Goal: Download file/media

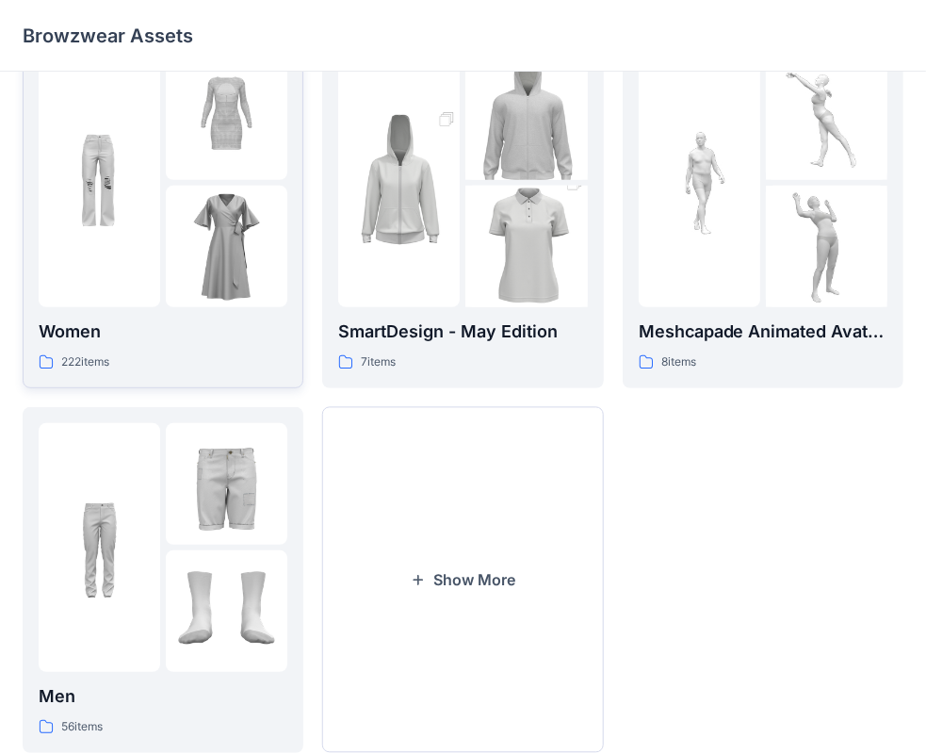
scroll to position [467, 0]
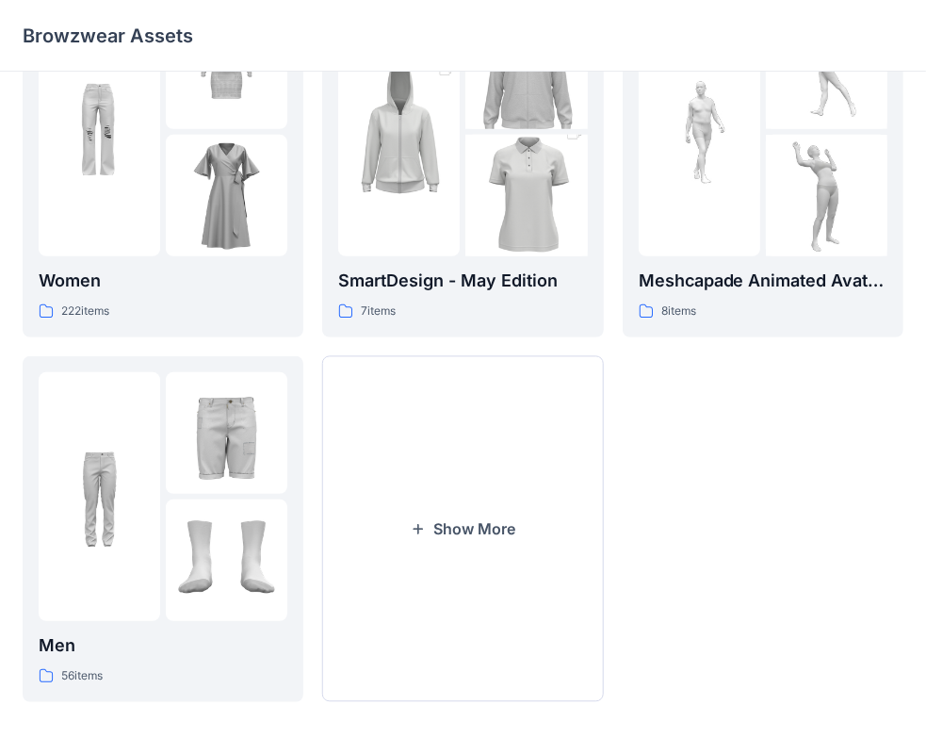
click at [317, 521] on div "Hangers 6 items Women 222 items Men 56 items Kids 58 items SmartDesign - May Ed…" at bounding box center [463, 164] width 881 height 1075
click at [358, 516] on button "Show More" at bounding box center [462, 529] width 281 height 346
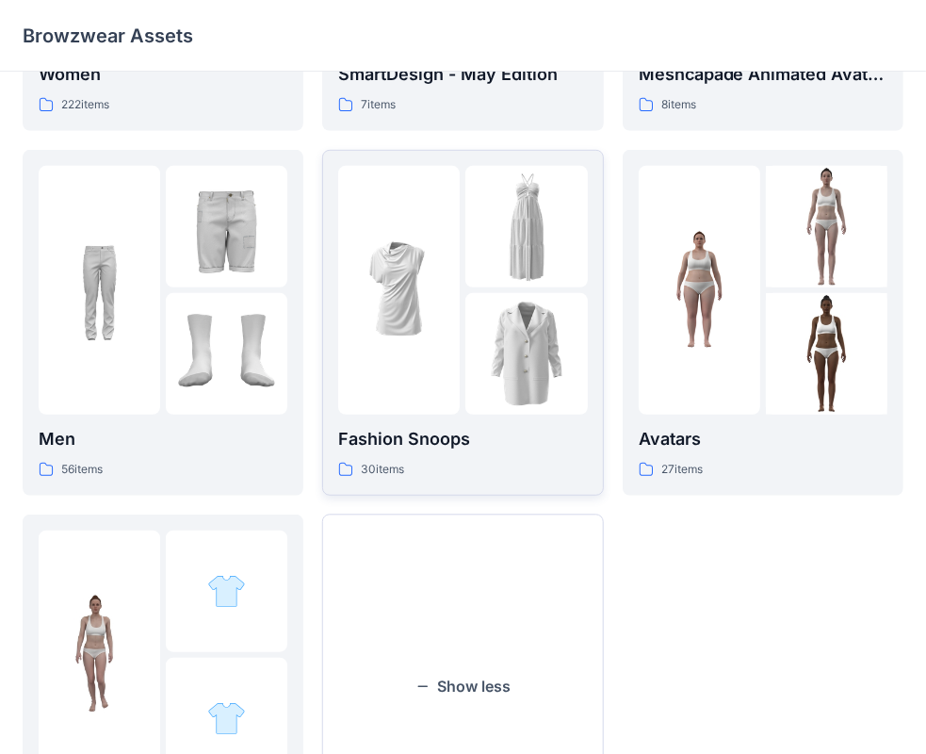
scroll to position [456, 0]
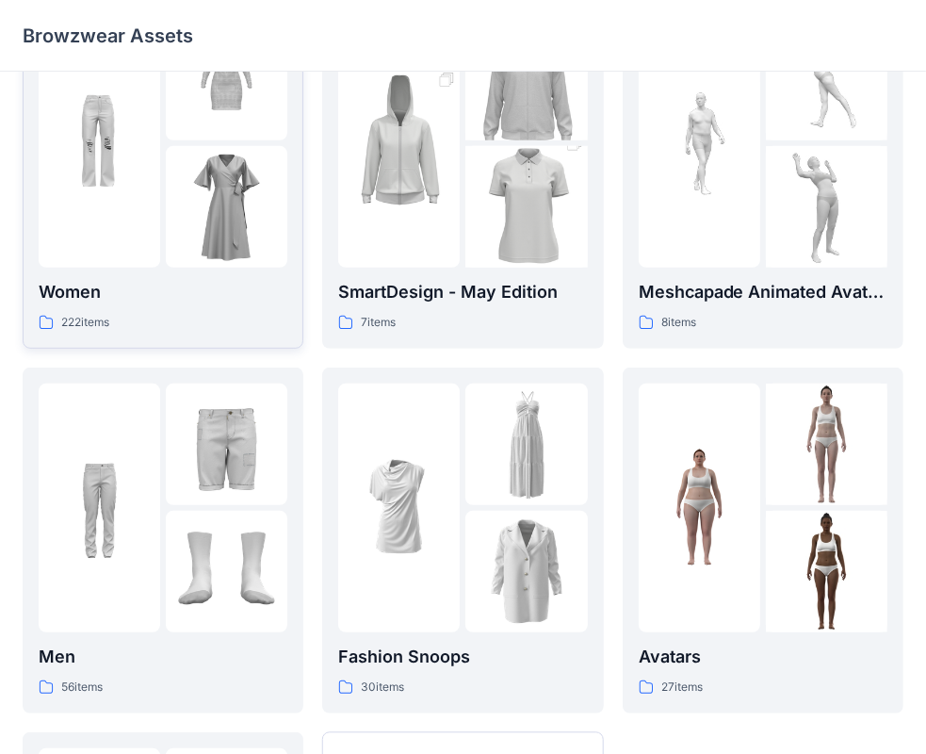
click at [148, 319] on div "222 items" at bounding box center [163, 323] width 249 height 20
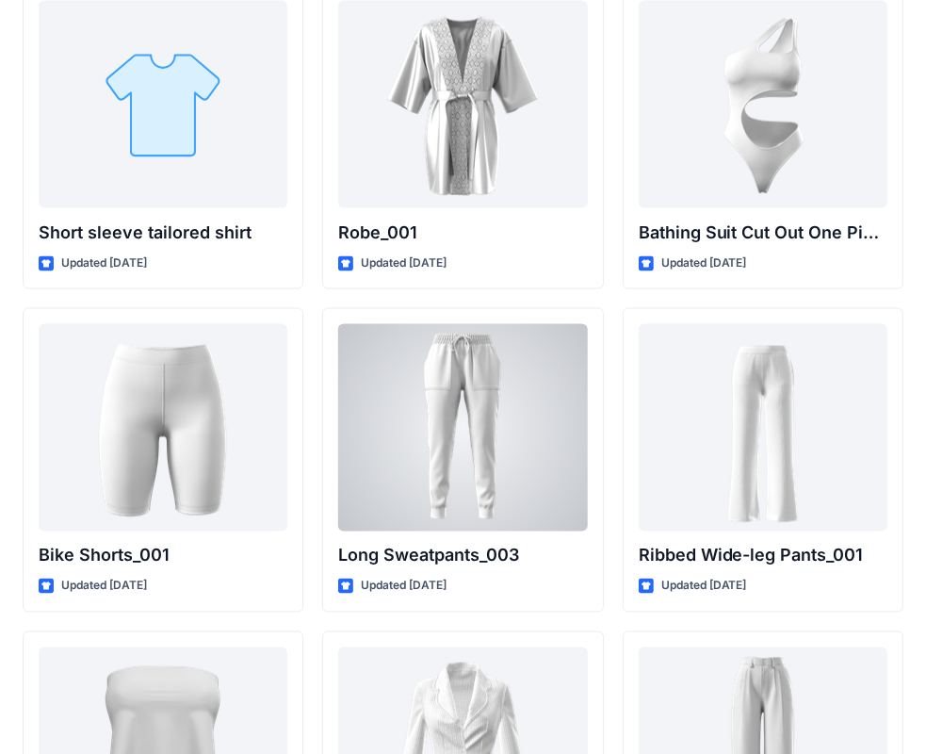
scroll to position [20332, 0]
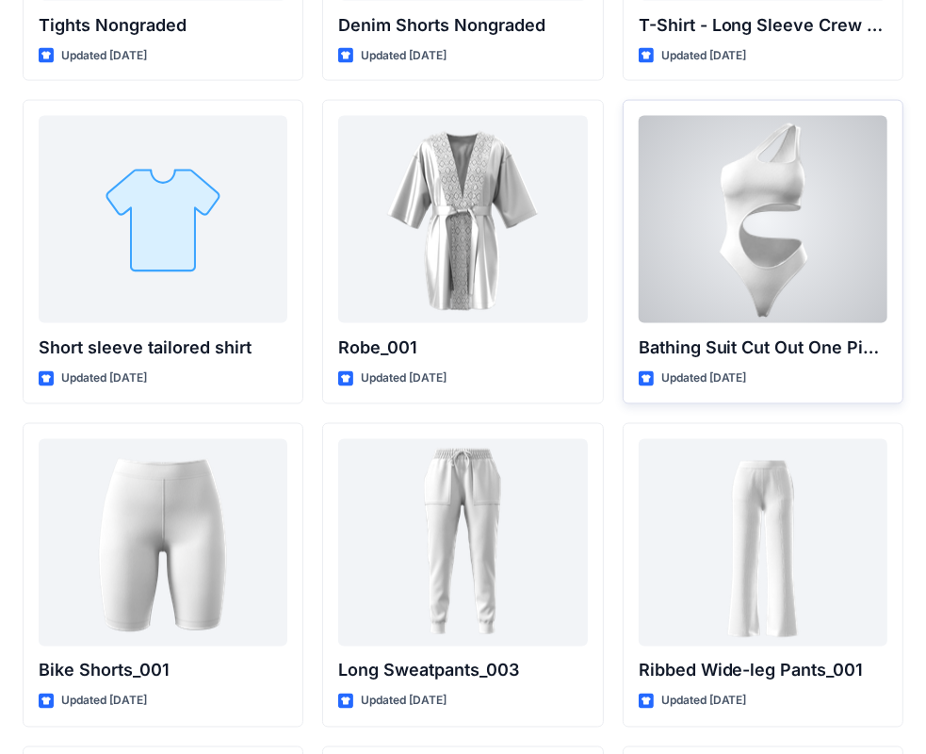
click at [784, 155] on div at bounding box center [763, 219] width 249 height 207
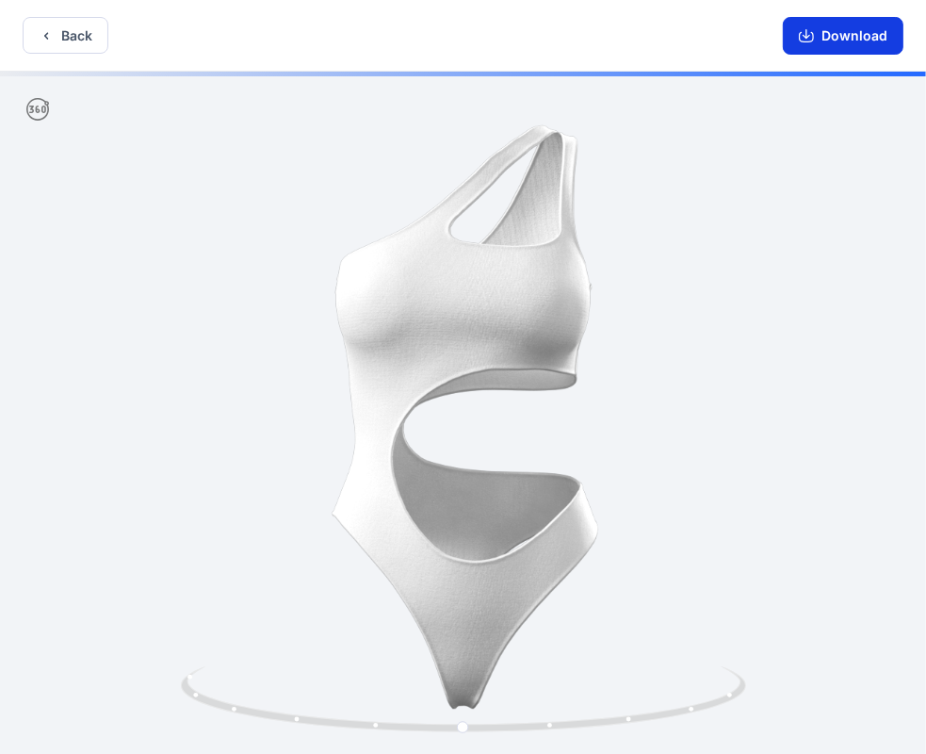
click at [823, 31] on button "Download" at bounding box center [843, 36] width 121 height 38
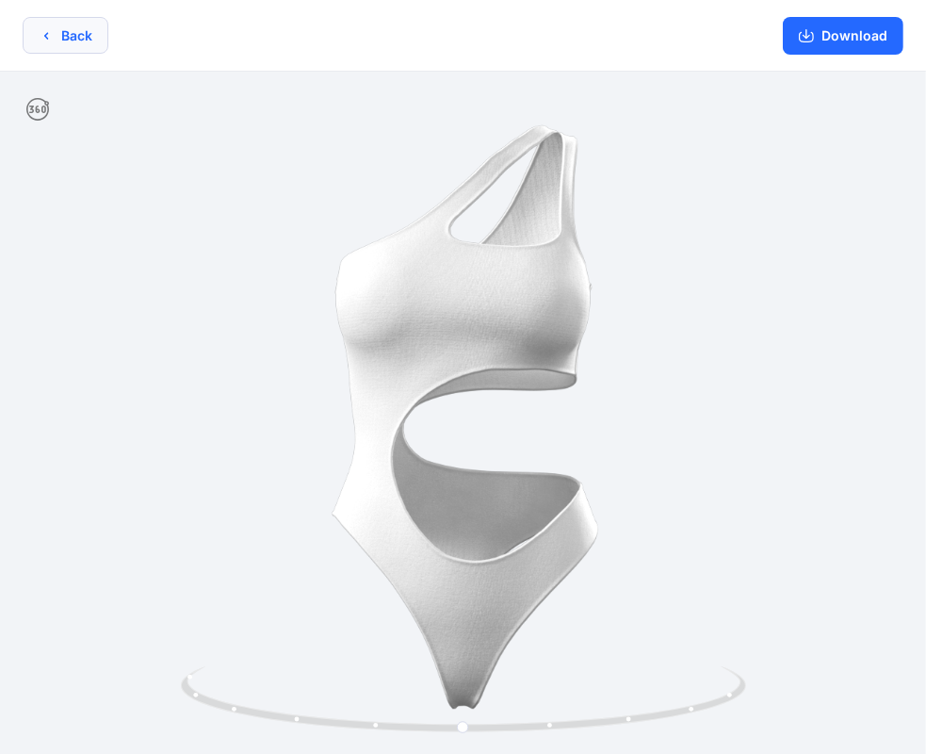
click at [83, 42] on button "Back" at bounding box center [66, 35] width 86 height 37
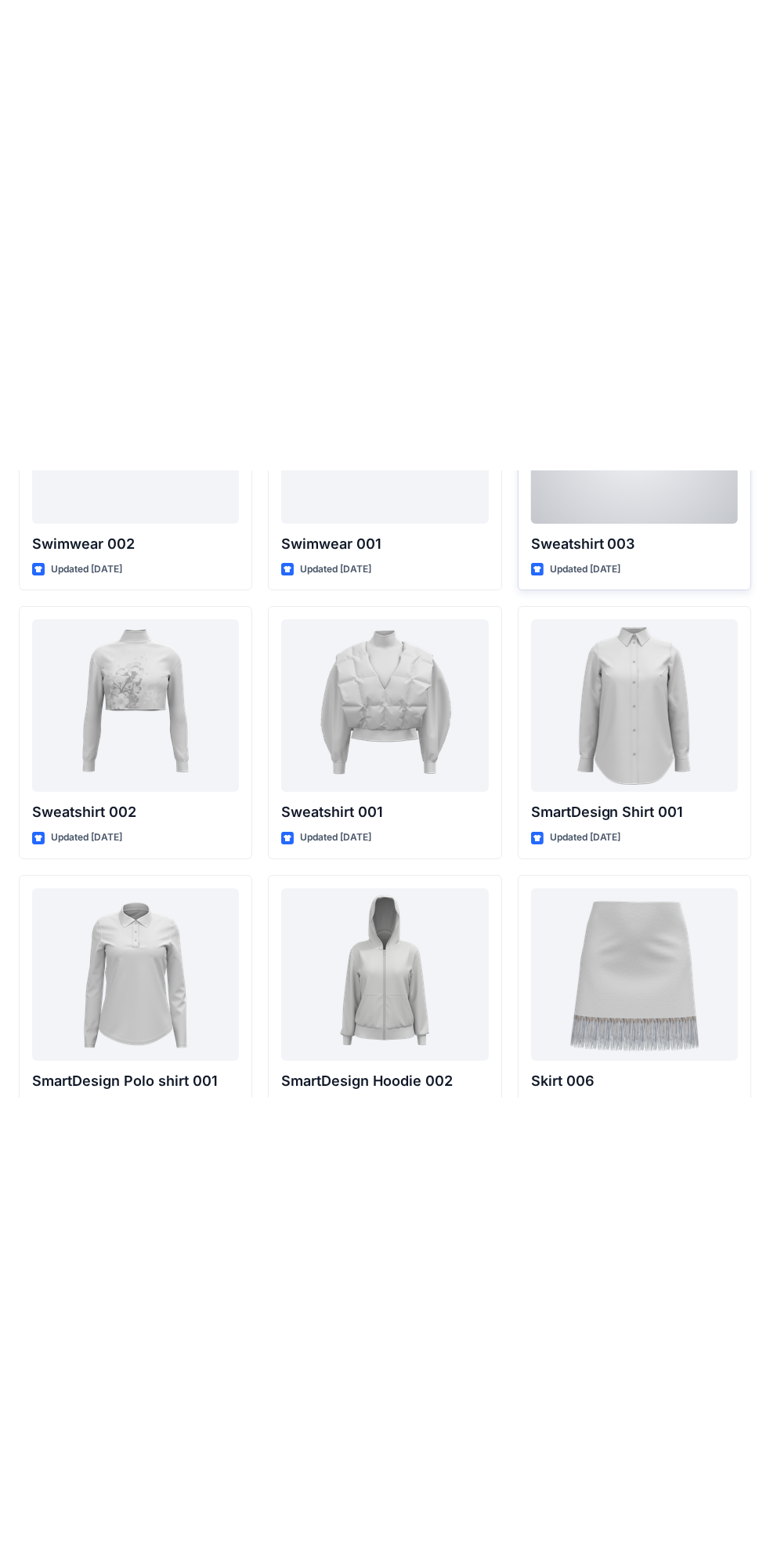
scroll to position [7466, 0]
